Goal: Transaction & Acquisition: Purchase product/service

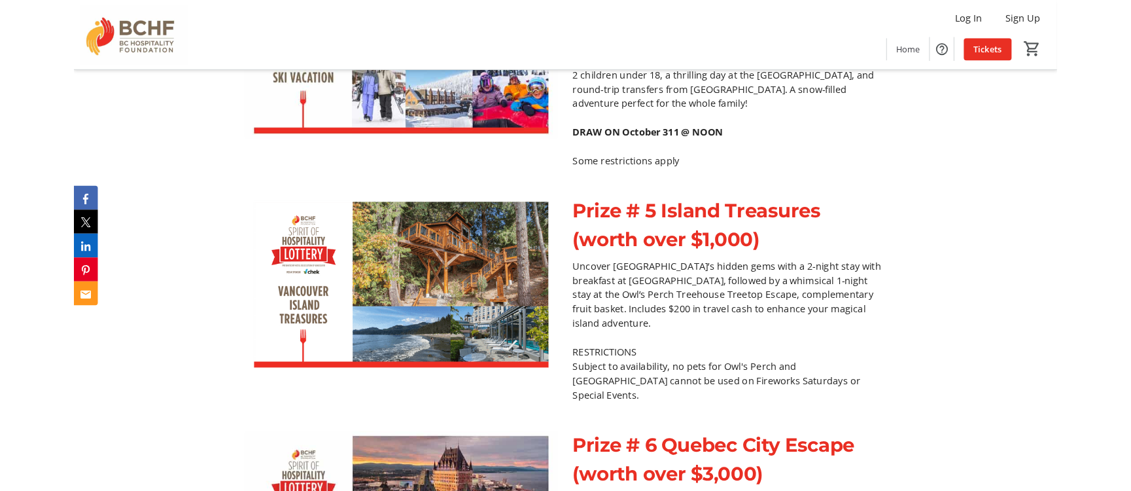
scroll to position [2892, 0]
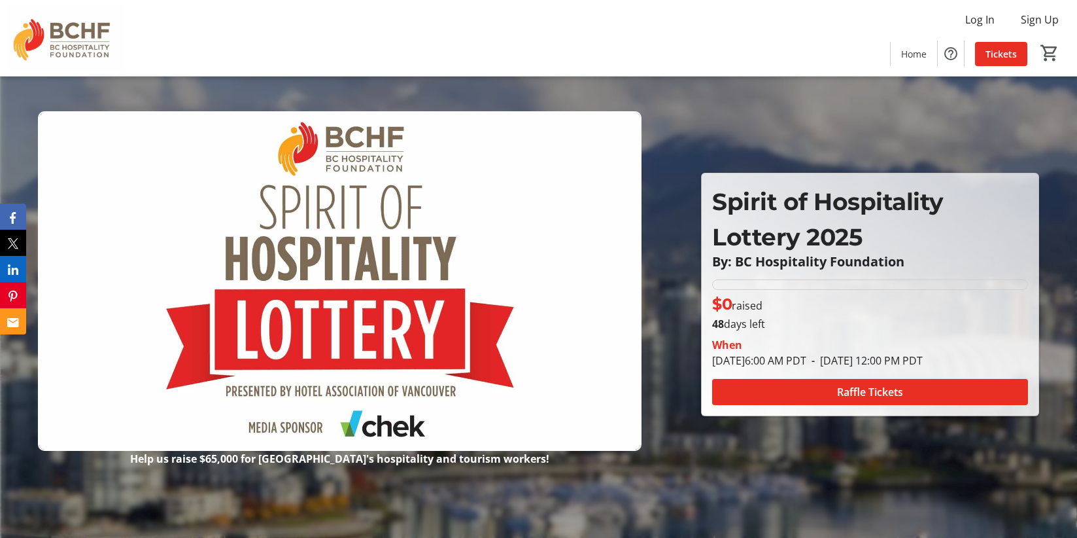
click at [41, 42] on img at bounding box center [66, 37] width 116 height 65
click at [912, 58] on span "Home" at bounding box center [914, 54] width 26 height 14
click at [919, 56] on span "Home" at bounding box center [914, 54] width 26 height 14
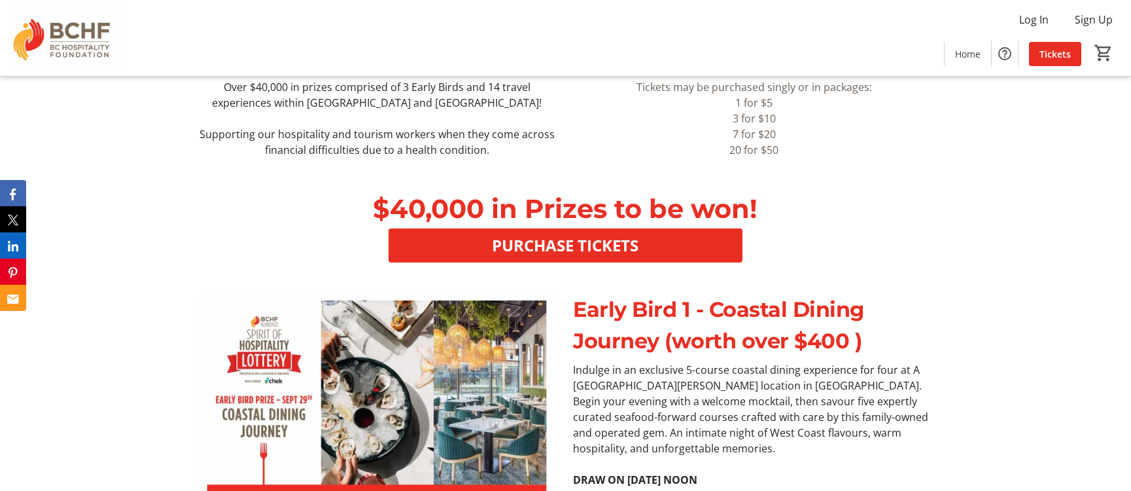
scroll to position [465, 0]
